Goal: Task Accomplishment & Management: Use online tool/utility

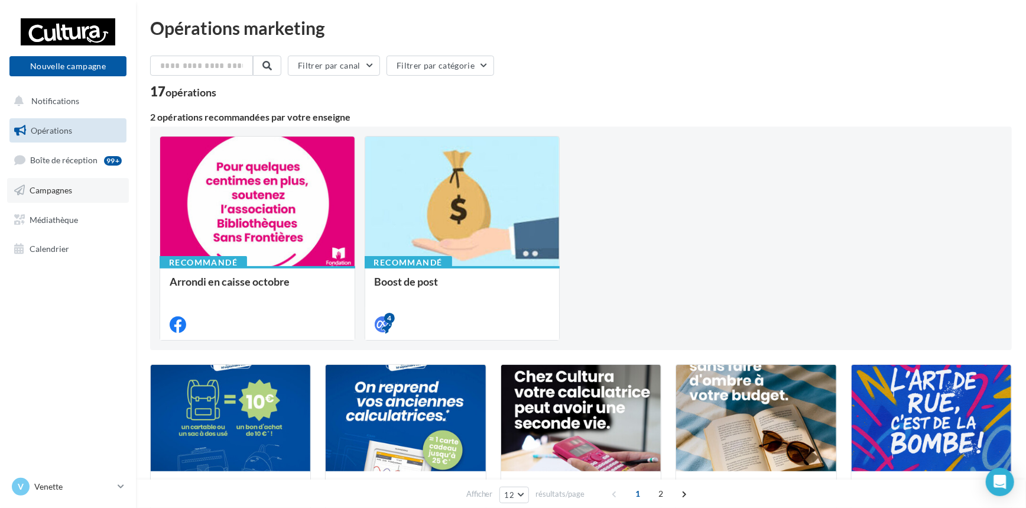
click at [50, 187] on span "Campagnes" at bounding box center [51, 190] width 43 height 10
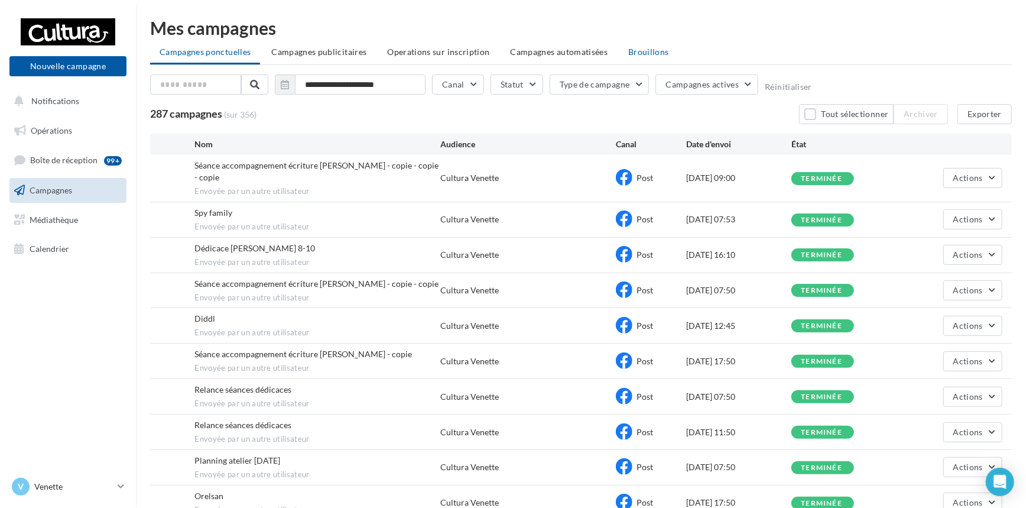
click at [641, 53] on span "Brouillons" at bounding box center [648, 52] width 41 height 10
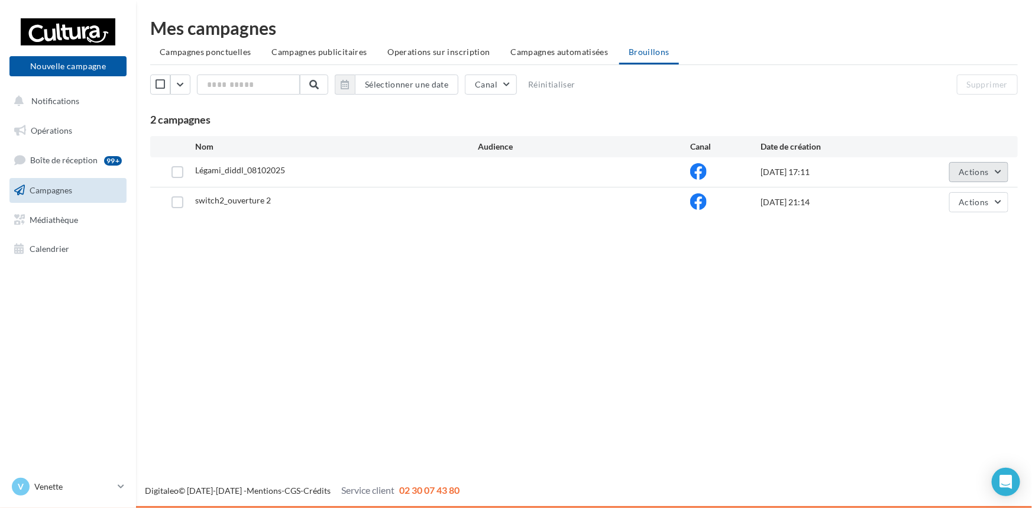
click at [1000, 176] on button "Actions" at bounding box center [978, 172] width 59 height 20
click at [932, 195] on button "Editer" at bounding box center [949, 199] width 118 height 31
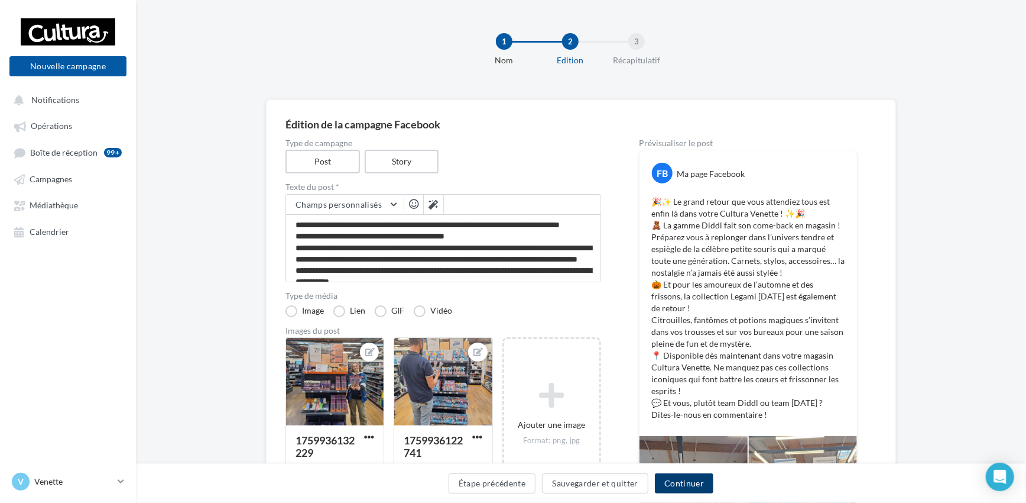
click at [677, 487] on button "Continuer" at bounding box center [684, 483] width 59 height 20
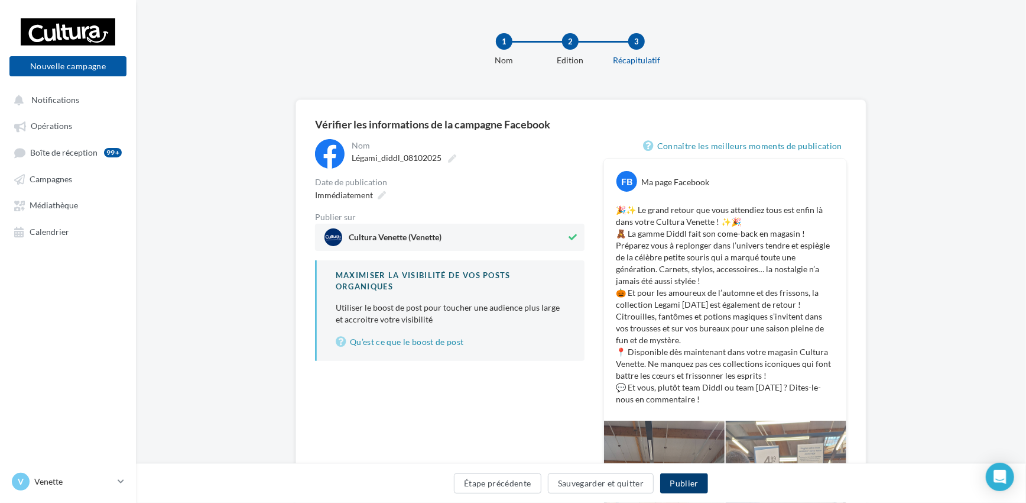
click at [695, 481] on button "Publier" at bounding box center [683, 483] width 47 height 20
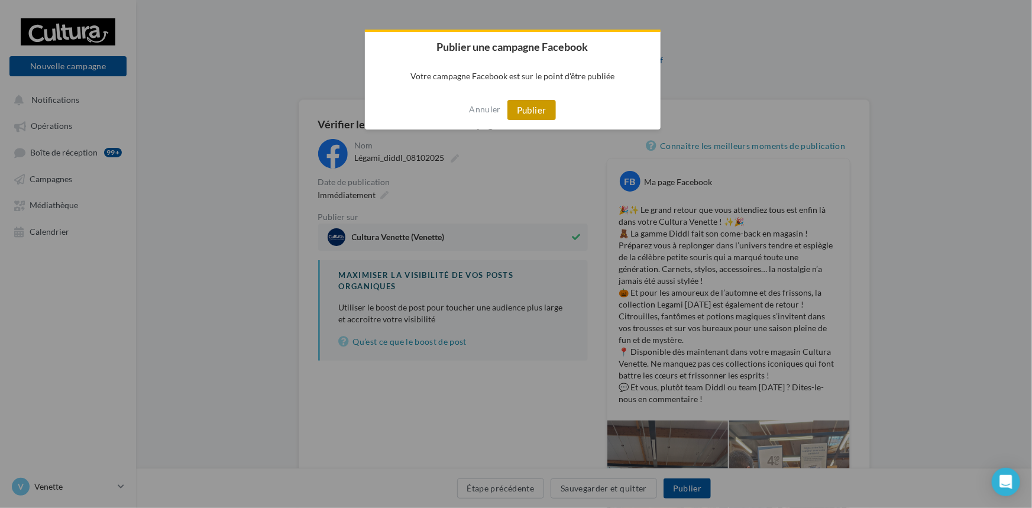
click at [537, 109] on button "Publier" at bounding box center [531, 110] width 48 height 20
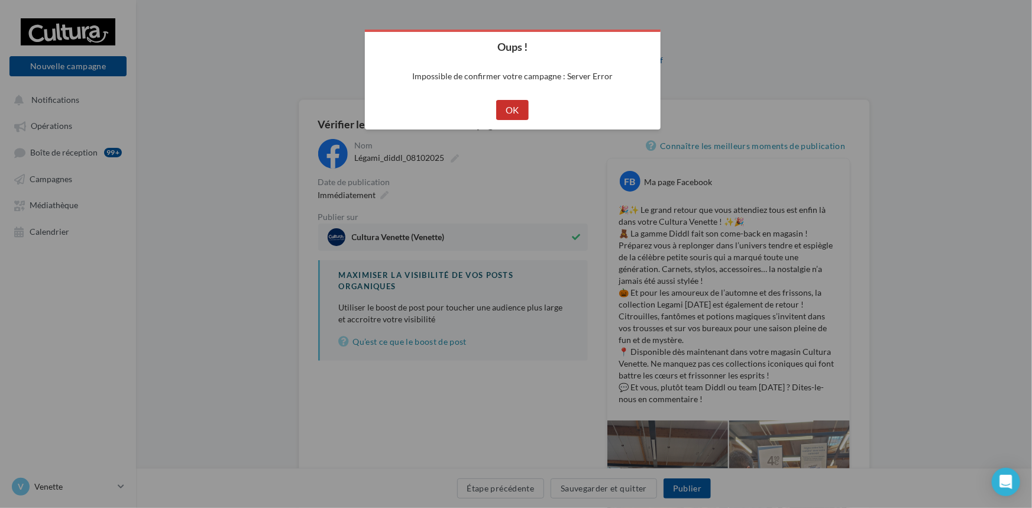
click at [516, 107] on button "OK" at bounding box center [512, 110] width 33 height 20
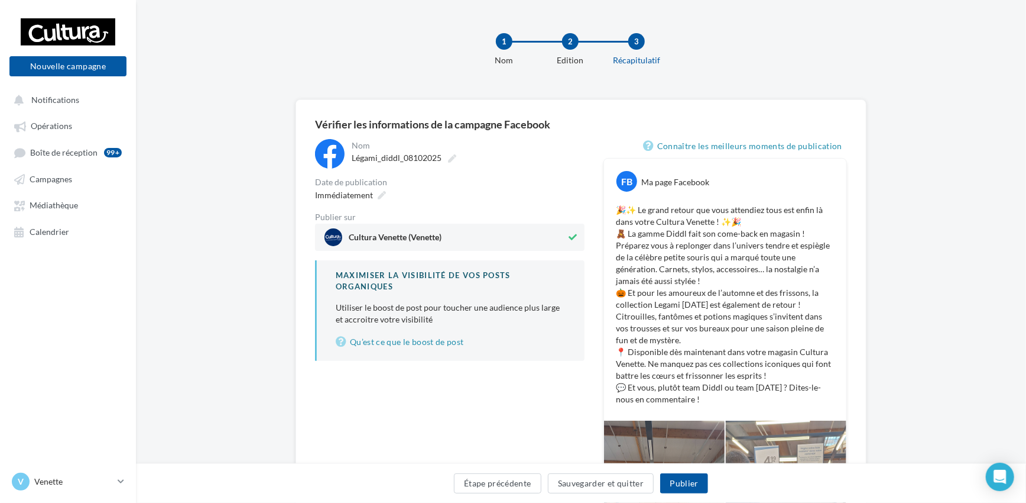
click at [934, 160] on div "**********" at bounding box center [581, 417] width 890 height 637
